Goal: Information Seeking & Learning: Understand process/instructions

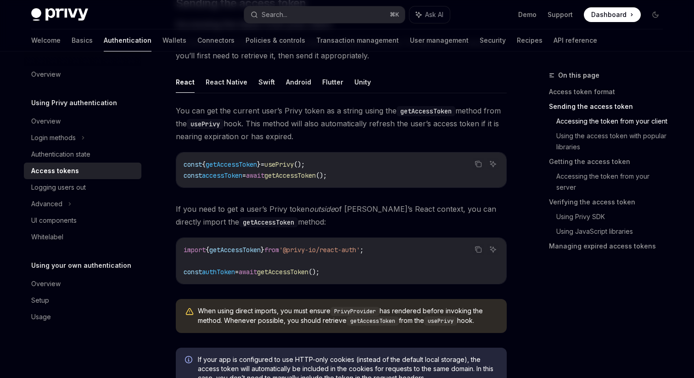
scroll to position [427, 0]
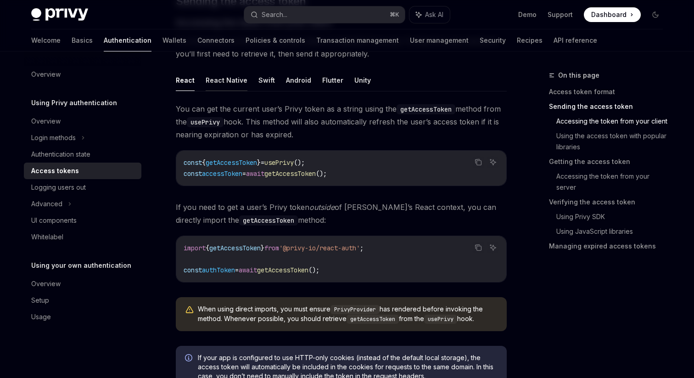
click at [222, 79] on button "React Native" at bounding box center [227, 80] width 42 height 22
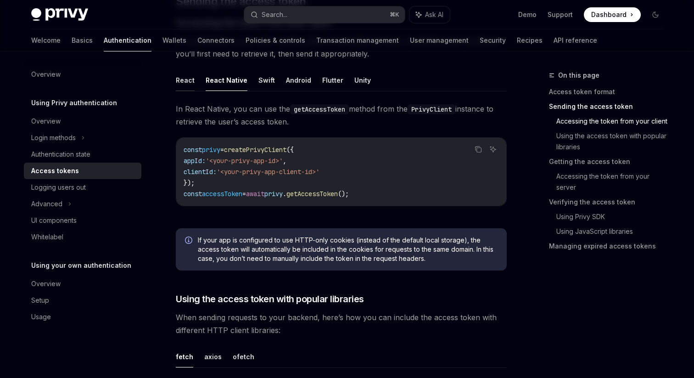
click at [191, 83] on button "React" at bounding box center [185, 80] width 19 height 22
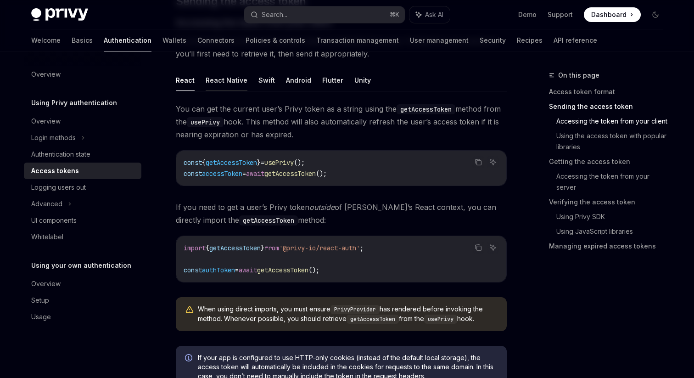
click at [223, 77] on button "React Native" at bounding box center [227, 80] width 42 height 22
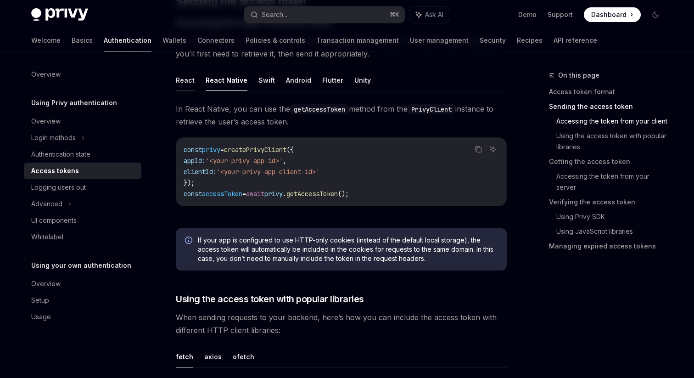
click at [185, 84] on button "React" at bounding box center [185, 80] width 19 height 22
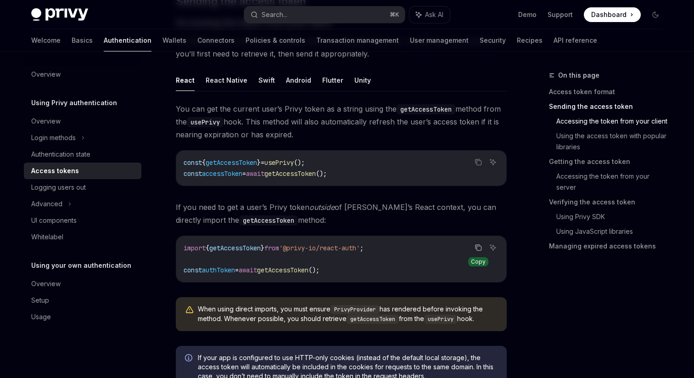
click at [479, 246] on icon "Copy the contents from the code block" at bounding box center [477, 247] width 7 height 7
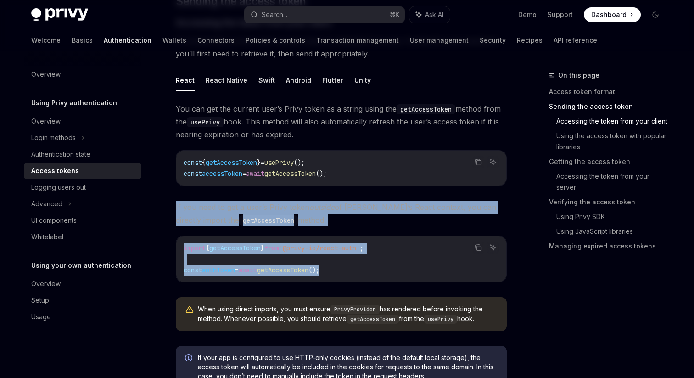
drag, startPoint x: 348, startPoint y: 271, endPoint x: 176, endPoint y: 209, distance: 182.7
click at [176, 209] on div "You can get the current user’s Privy token as a string using the getAccessToken…" at bounding box center [341, 220] width 331 height 236
copy div "If you need to get a user’s Privy token outside of Privy’s React context, you c…"
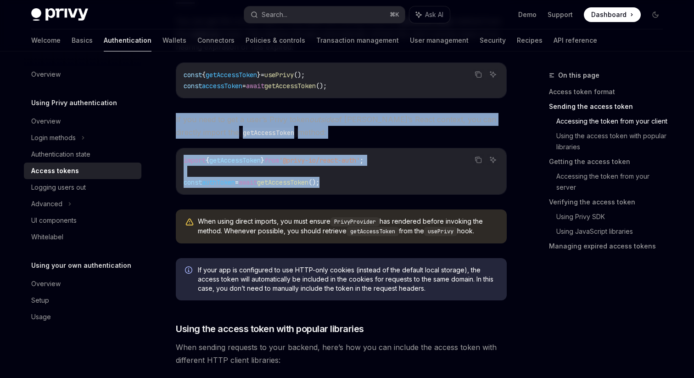
scroll to position [519, 0]
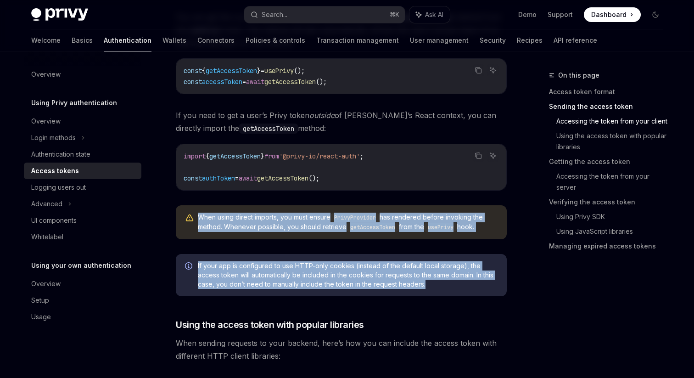
drag, startPoint x: 429, startPoint y: 284, endPoint x: 178, endPoint y: 226, distance: 258.6
copy div "When using direct imports, you must ensure PrivyProvider has rendered before in…"
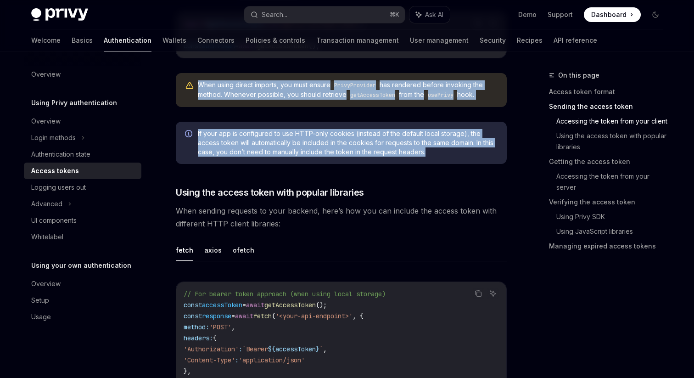
scroll to position [653, 0]
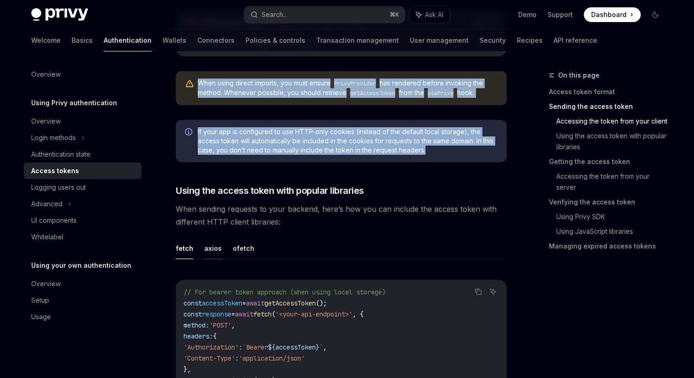
click at [217, 249] on button "axios" at bounding box center [212, 248] width 17 height 22
type textarea "*"
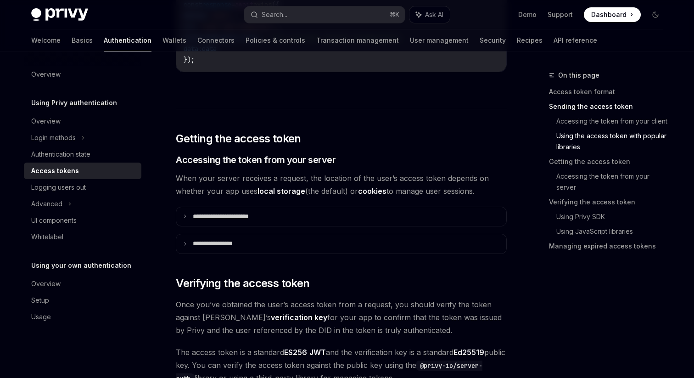
scroll to position [1073, 0]
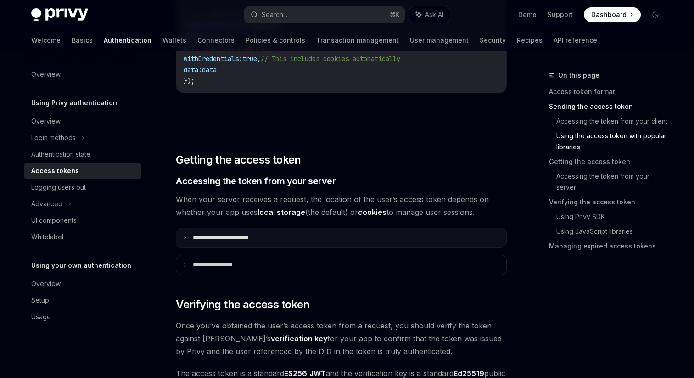
click at [245, 240] on p "**********" at bounding box center [231, 238] width 77 height 8
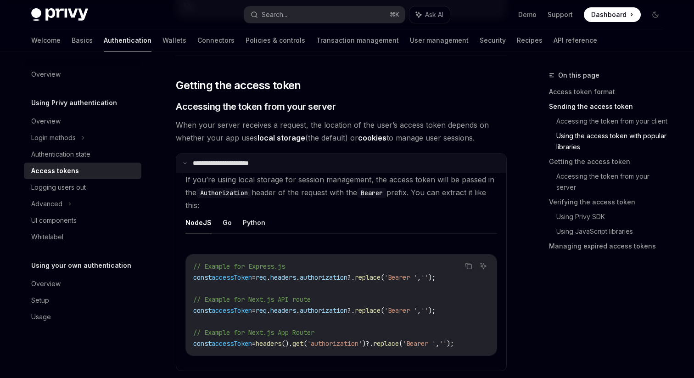
scroll to position [1137, 0]
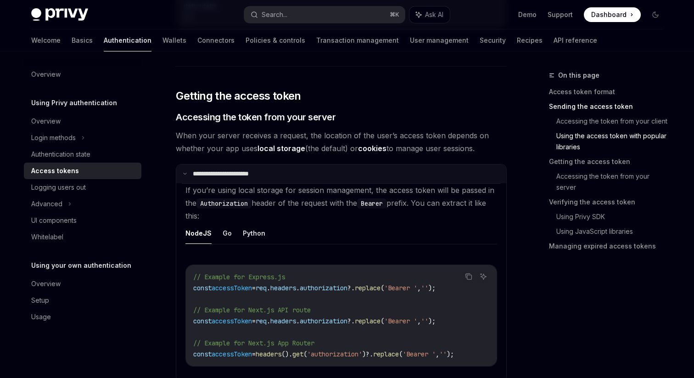
click at [245, 179] on summary "**********" at bounding box center [341, 173] width 330 height 19
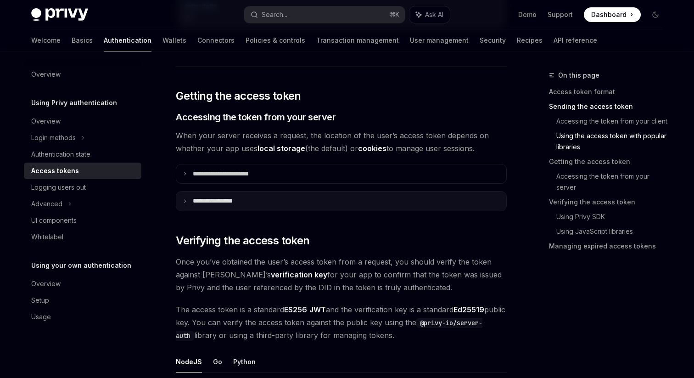
click at [240, 203] on p "**********" at bounding box center [222, 201] width 58 height 8
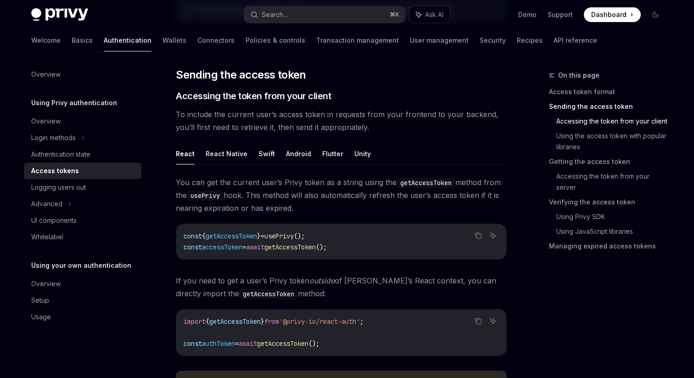
scroll to position [341, 0]
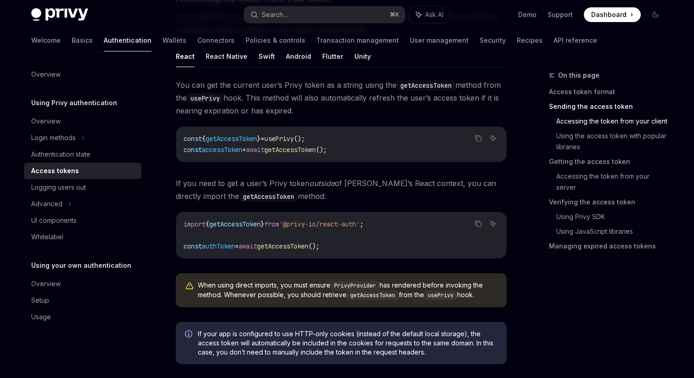
scroll to position [459, 0]
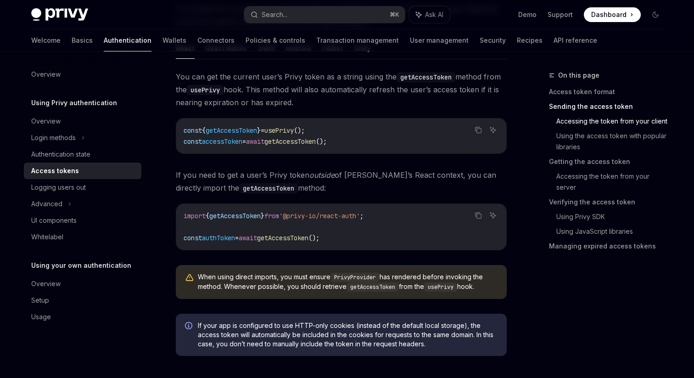
drag, startPoint x: 489, startPoint y: 288, endPoint x: 168, endPoint y: 175, distance: 340.0
copy div "If you need to get a user’s Privy token outside of [PERSON_NAME]’s React contex…"
